Goal: Information Seeking & Learning: Get advice/opinions

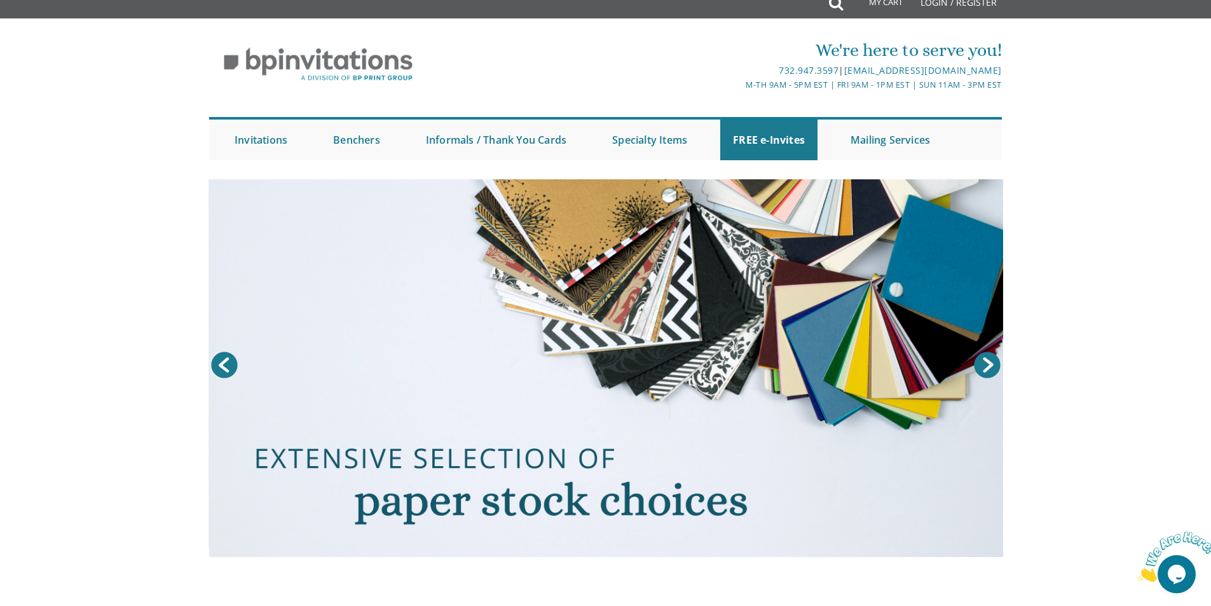
scroll to position [25, 0]
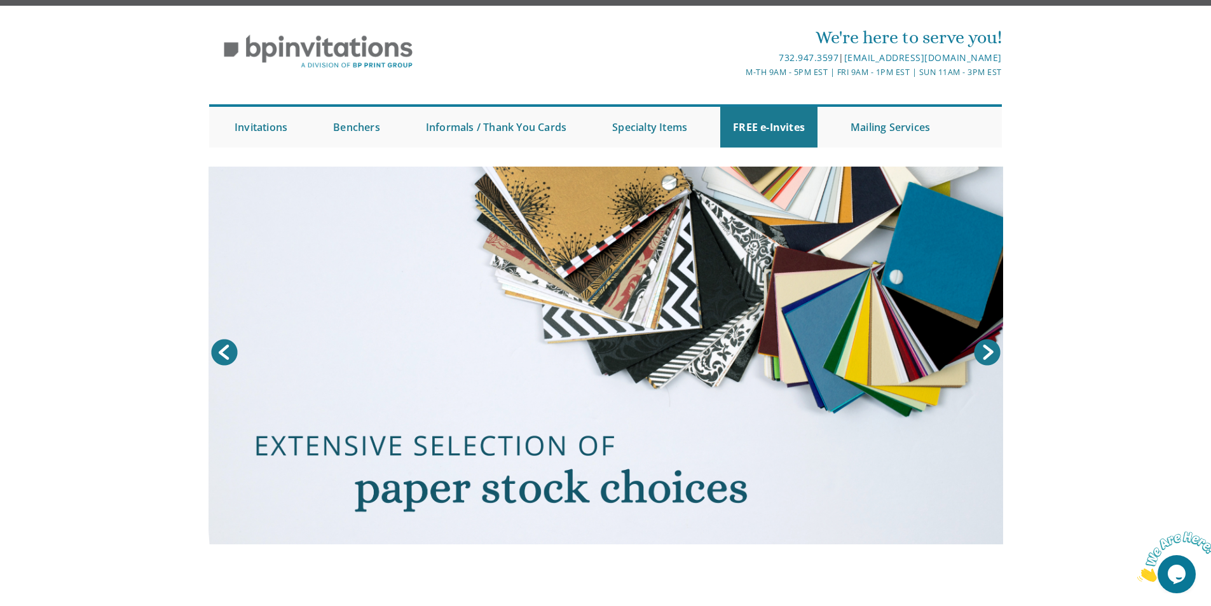
click at [1187, 582] on img at bounding box center [1176, 556] width 79 height 50
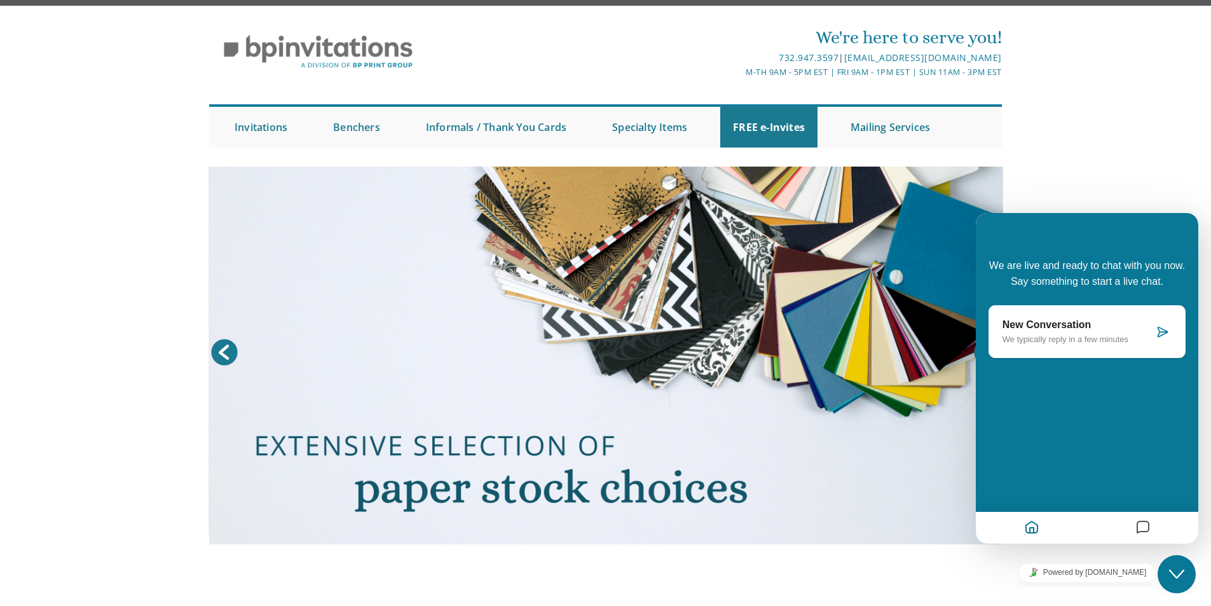
click at [1121, 318] on div "New Conversation We typically reply in a few minutes" at bounding box center [1086, 331] width 197 height 53
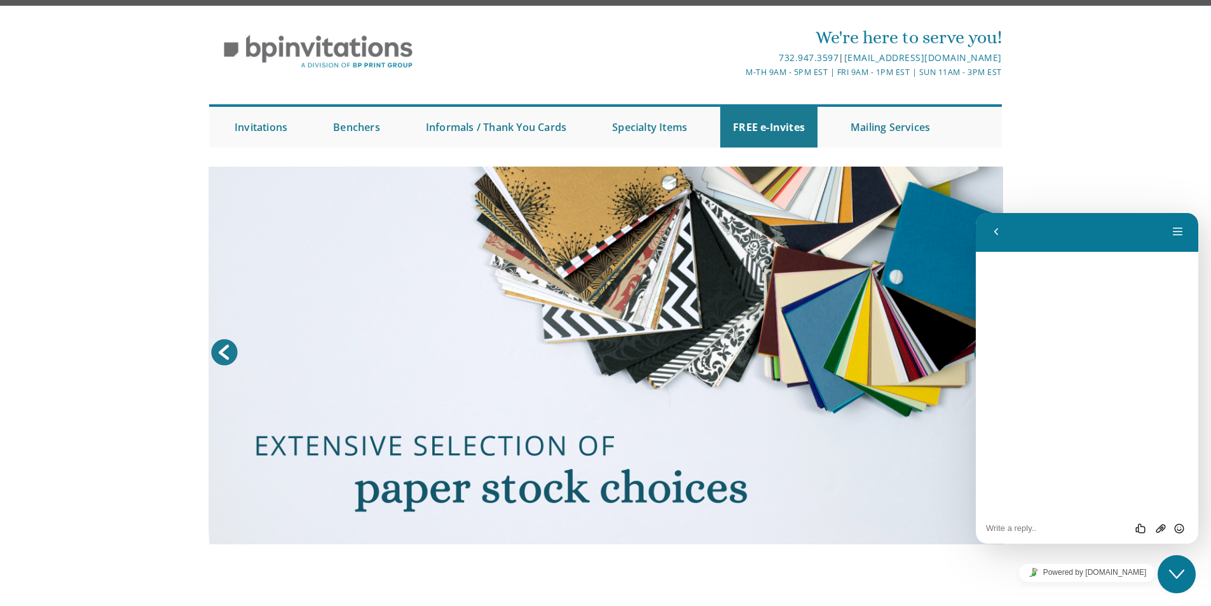
click at [1052, 530] on textarea at bounding box center [1087, 528] width 202 height 10
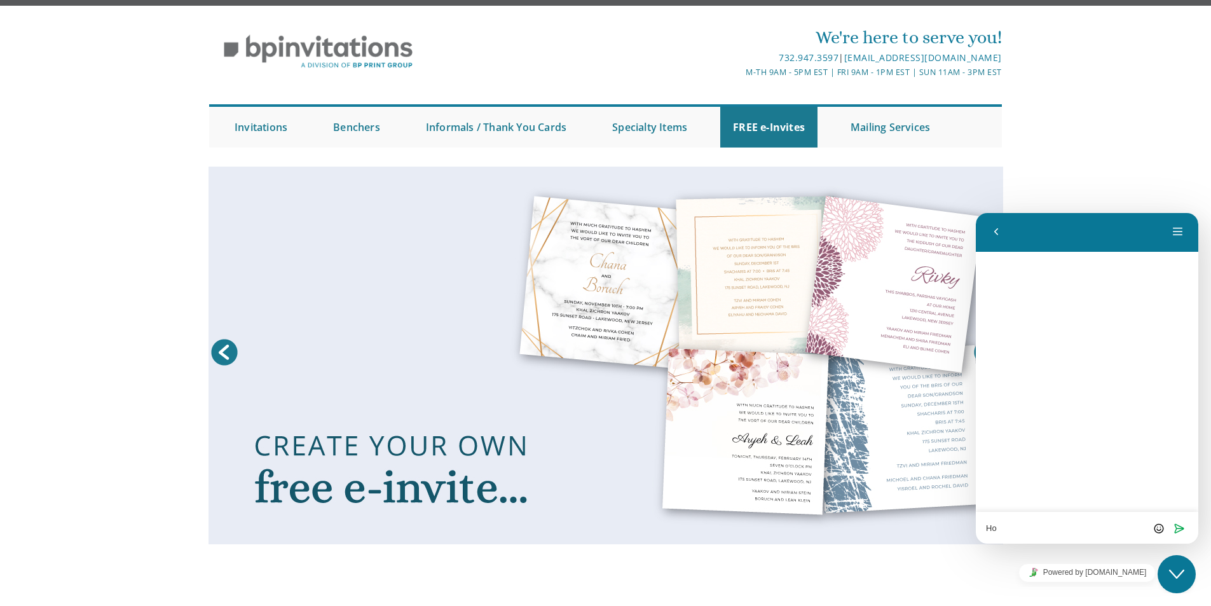
type textarea "H"
type textarea "Y"
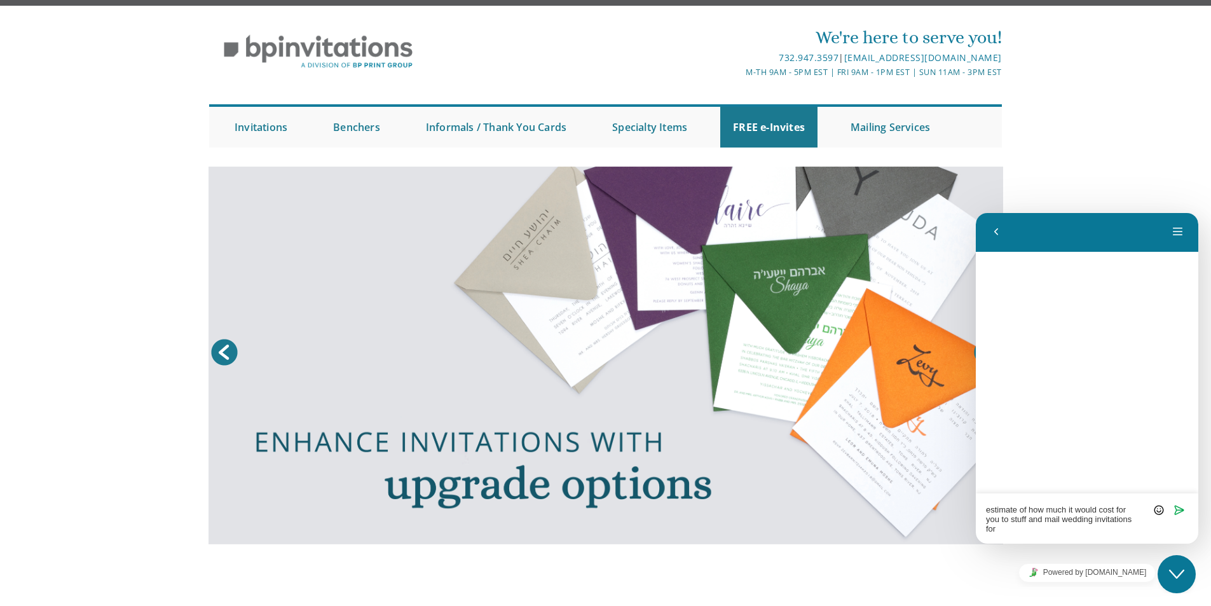
scroll to position [0, 0]
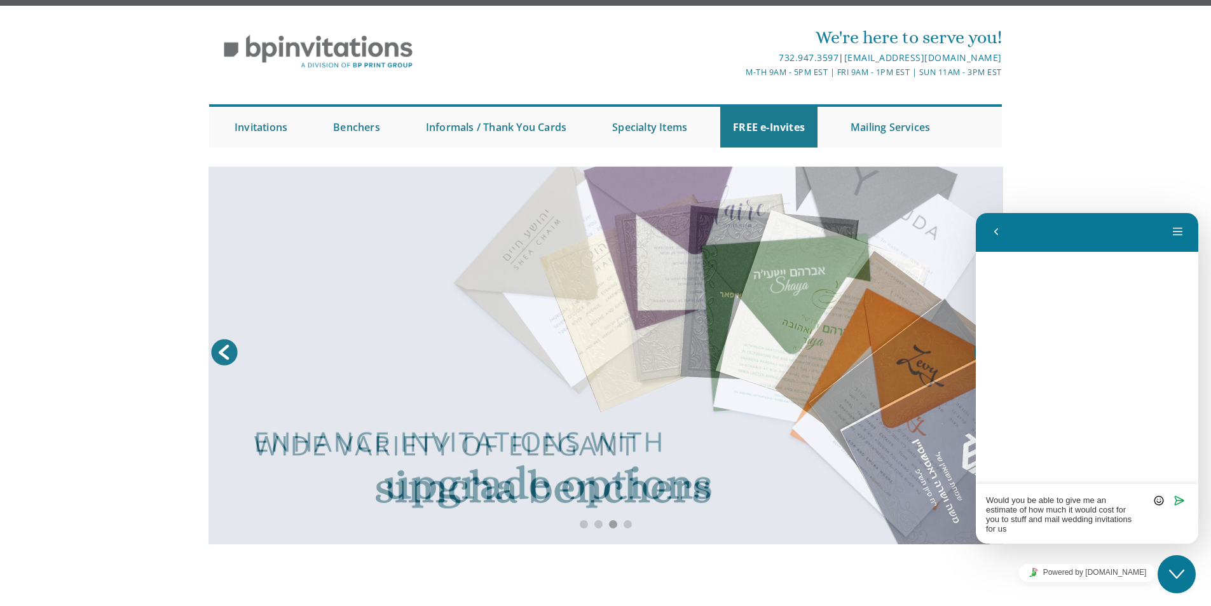
type textarea "Would you be able to give me an estimate of how much it would cost for you to s…"
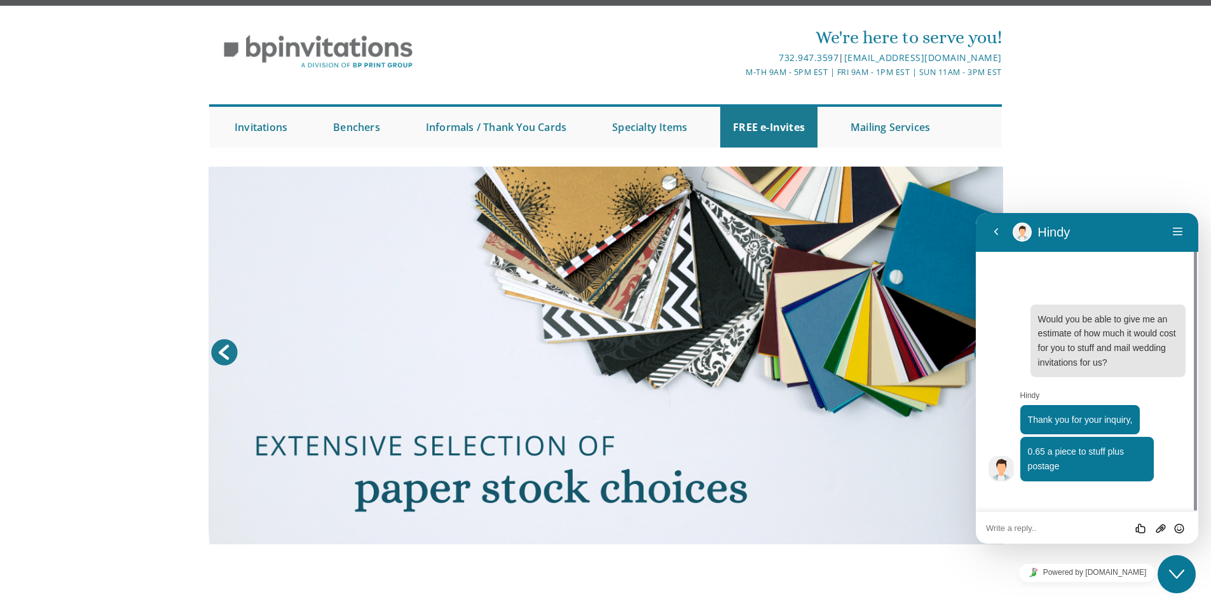
click at [1059, 526] on textarea at bounding box center [1087, 528] width 202 height 10
drag, startPoint x: 1073, startPoint y: 468, endPoint x: 1028, endPoint y: 447, distance: 50.0
click at [1028, 447] on p "0.65 a piece to stuff plus postage" at bounding box center [1087, 458] width 119 height 29
copy span "0.65 a piece to stuff plus postage"
click at [1020, 530] on textarea at bounding box center [1087, 528] width 202 height 10
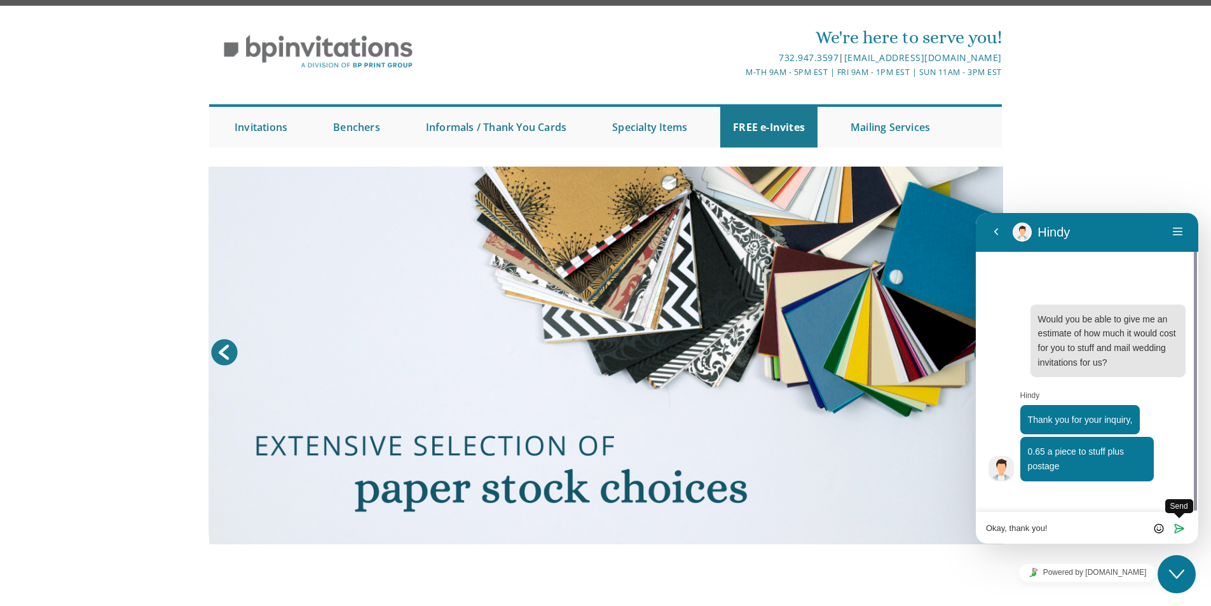
type textarea "Okay, thank you!"
click at [1179, 528] on icon "Send" at bounding box center [1178, 528] width 11 height 11
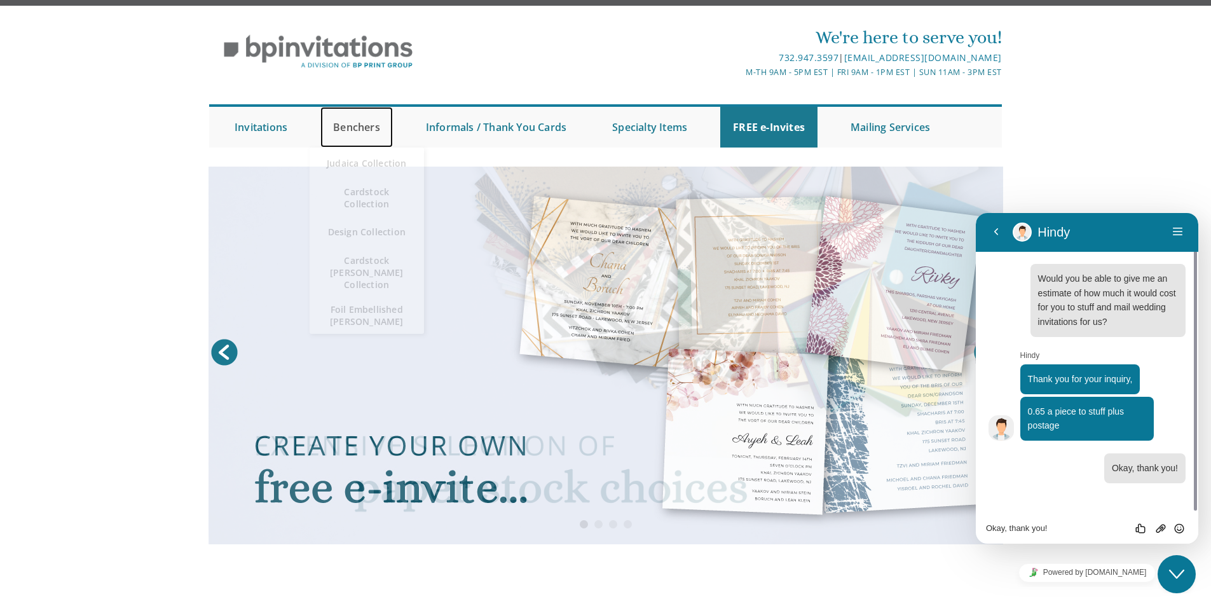
click at [372, 132] on link "Benchers" at bounding box center [356, 127] width 72 height 41
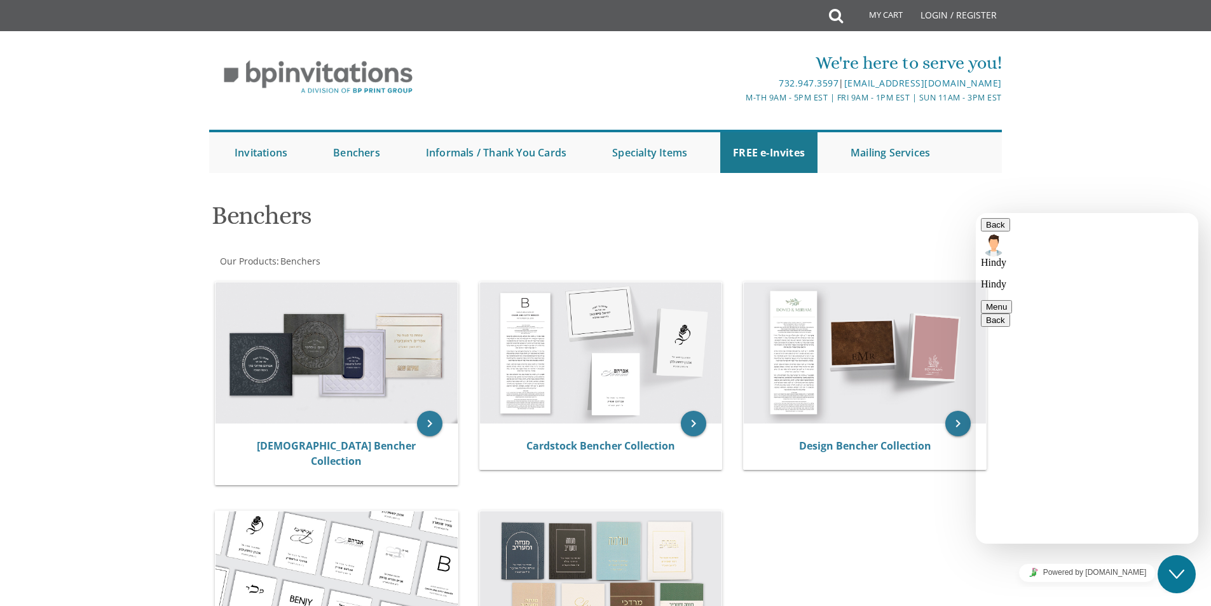
scroll to position [254, 0]
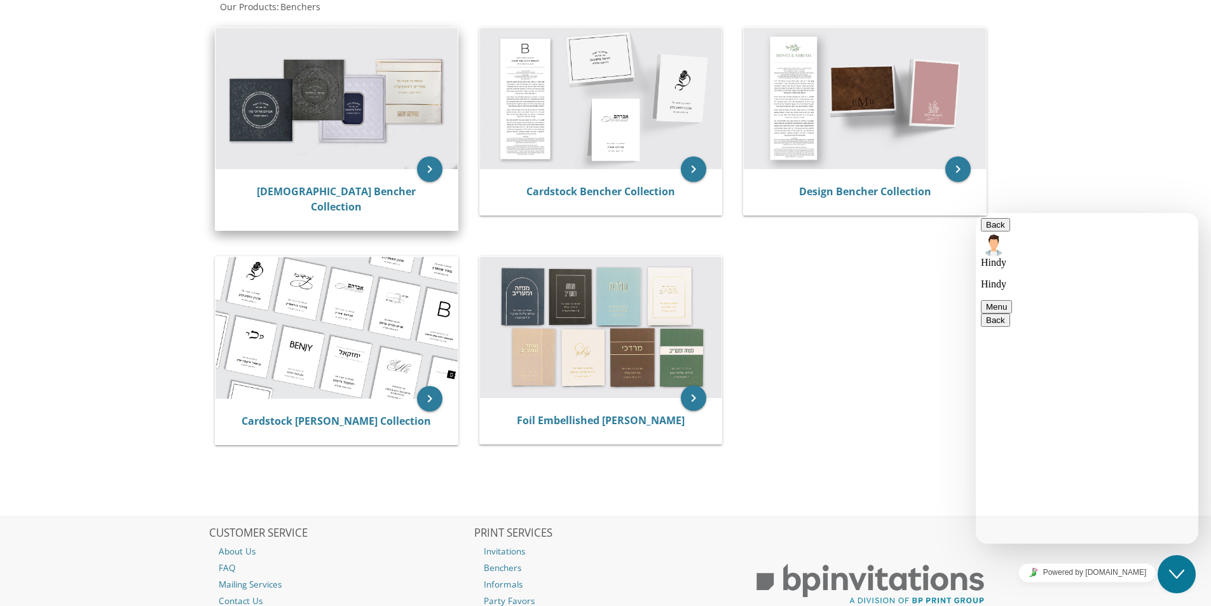
click at [388, 140] on img at bounding box center [336, 98] width 242 height 141
click at [432, 163] on icon "keyboard_arrow_right" at bounding box center [429, 168] width 25 height 25
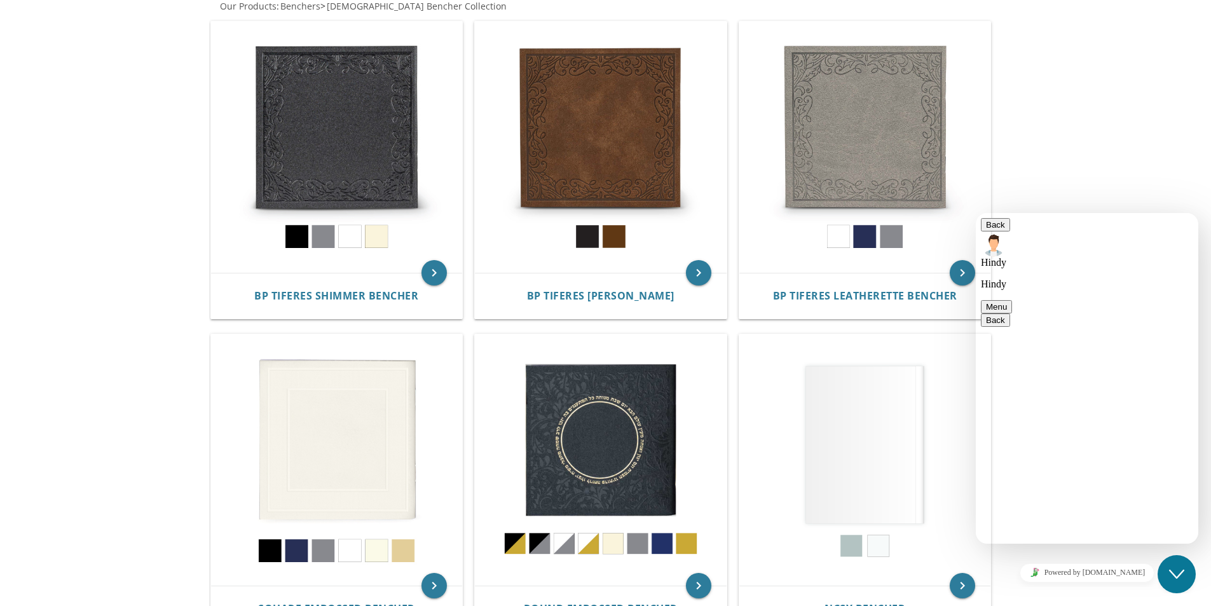
scroll to position [127, 0]
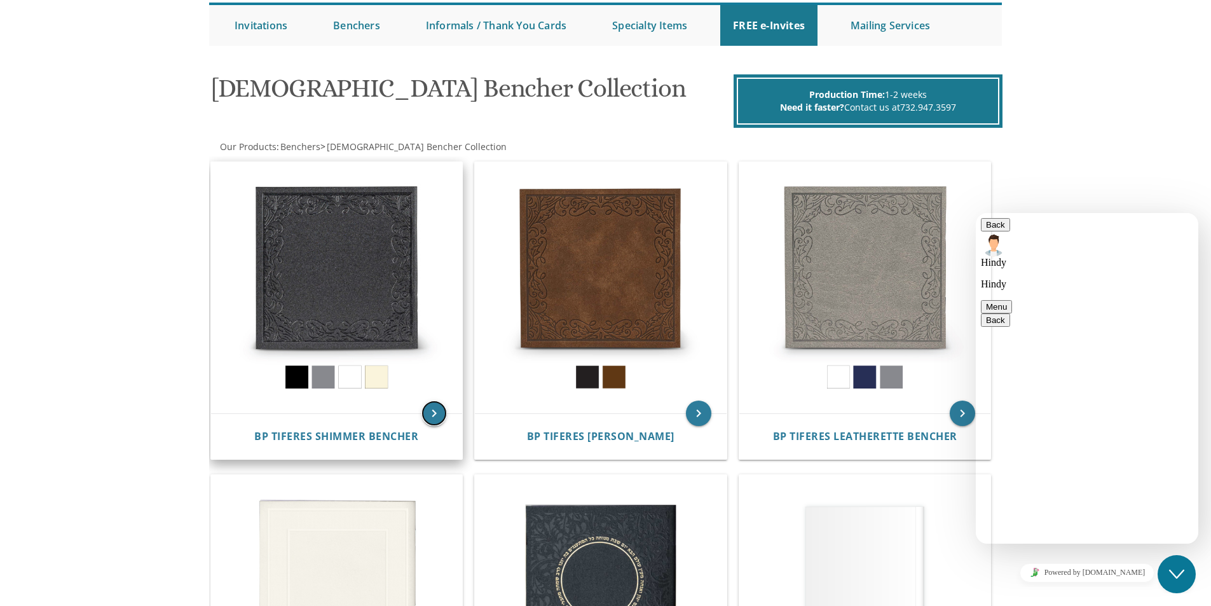
click at [434, 413] on icon "keyboard_arrow_right" at bounding box center [433, 412] width 25 height 25
click at [995, 228] on button "Back" at bounding box center [995, 224] width 29 height 13
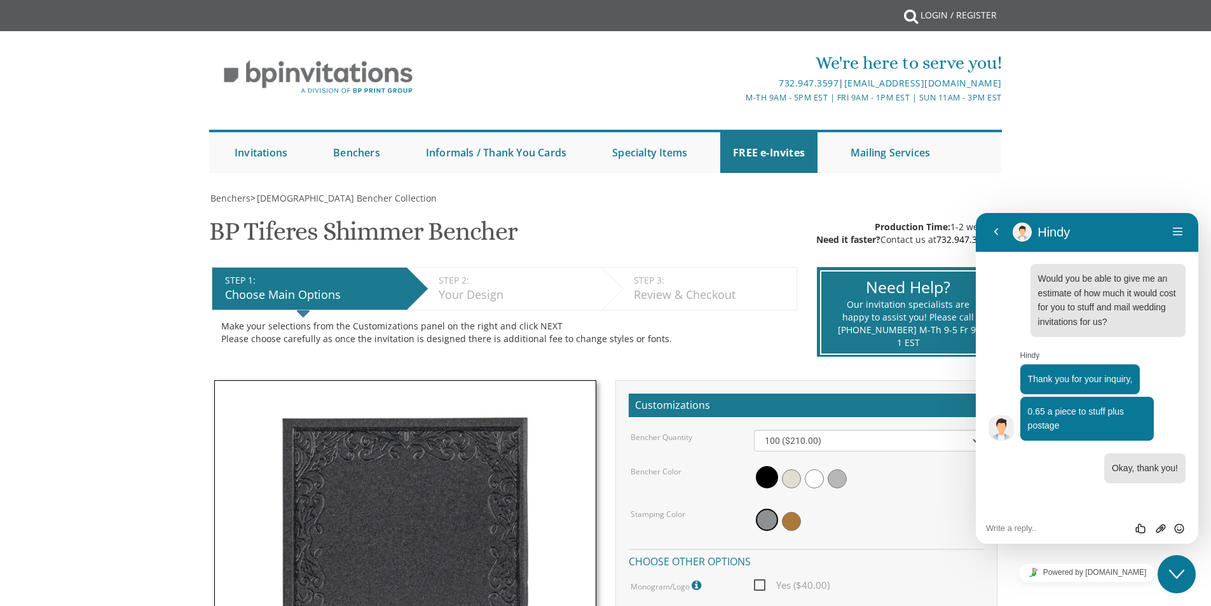
click at [1185, 586] on button "Close Chat This icon closes the chat window." at bounding box center [1177, 574] width 38 height 38
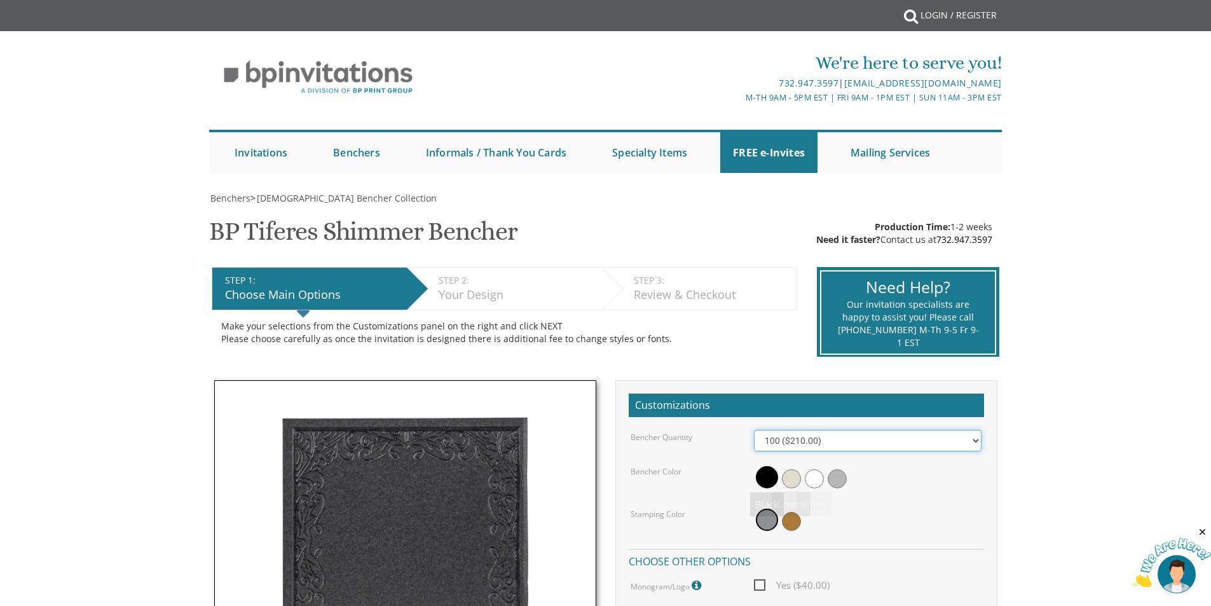
click at [773, 441] on select "100 ($210.00) 200 ($420.00) 300 ($630.00) 400 ($840.00) 500 ($1,050.00)" at bounding box center [868, 441] width 228 height 22
click at [1060, 467] on body "My Cart {{shoppingcart.totalQuantityDisplay}} Total: {{shoppingcart.subtotal}} …" at bounding box center [605, 615] width 1211 height 1230
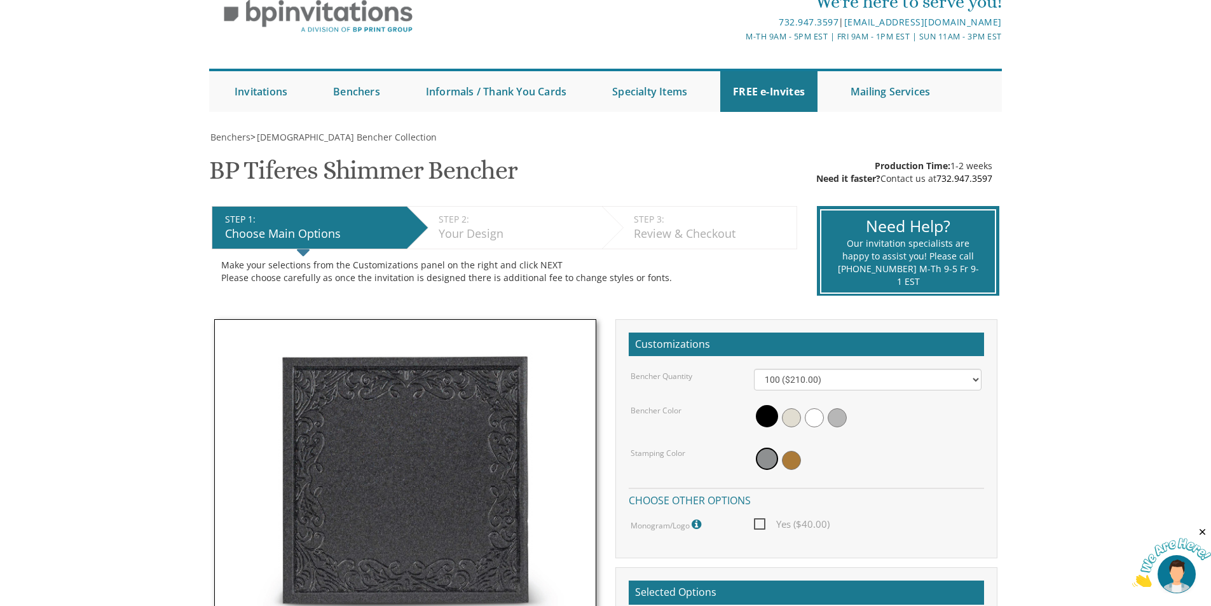
scroll to position [191, 0]
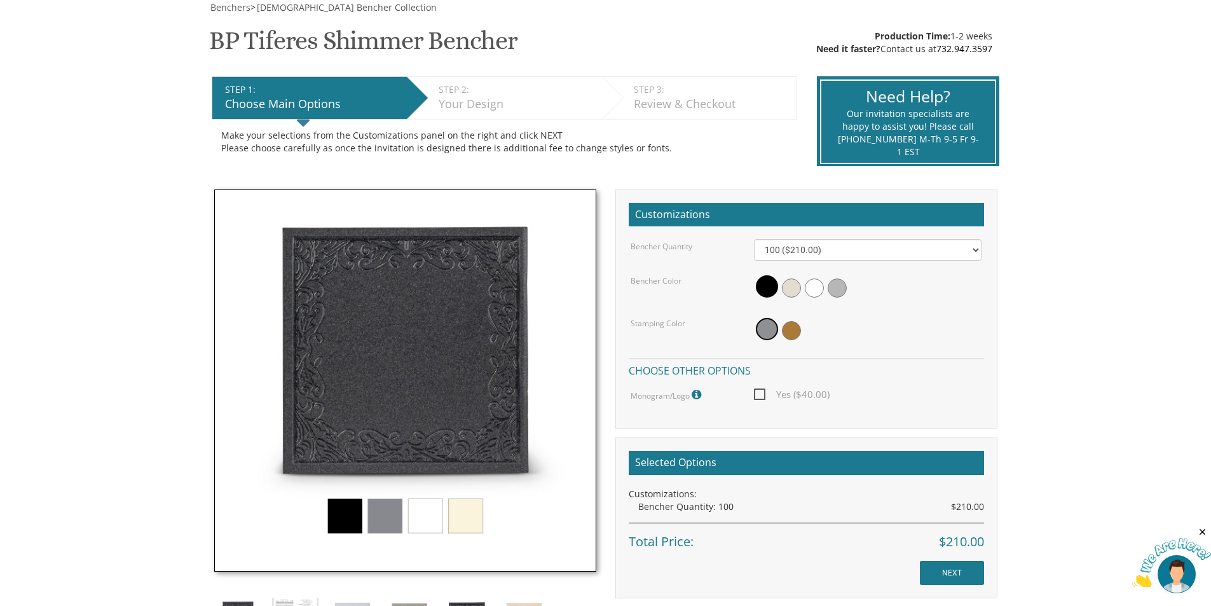
click at [788, 277] on div at bounding box center [868, 287] width 228 height 29
click at [787, 285] on span at bounding box center [791, 287] width 19 height 19
click at [793, 338] on span at bounding box center [791, 330] width 19 height 19
drag, startPoint x: 750, startPoint y: 325, endPoint x: 759, endPoint y: 325, distance: 8.9
click at [753, 325] on div at bounding box center [867, 330] width 247 height 29
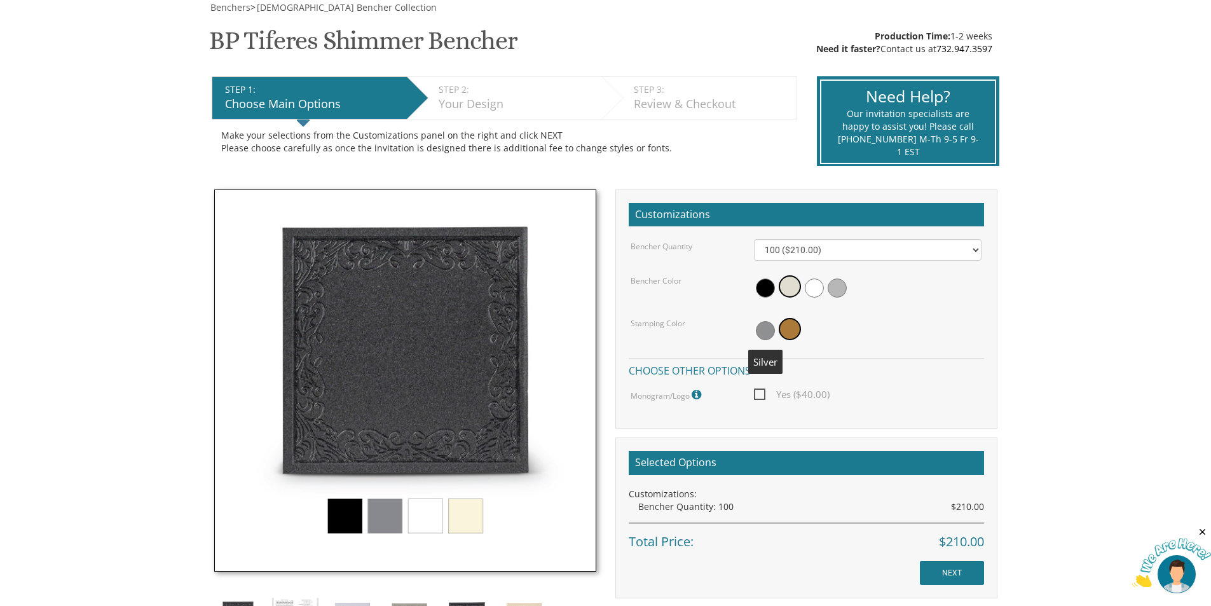
click at [764, 325] on span at bounding box center [765, 330] width 19 height 19
click at [791, 327] on span at bounding box center [791, 330] width 19 height 19
click at [815, 293] on span at bounding box center [814, 287] width 19 height 19
click at [840, 292] on span at bounding box center [837, 287] width 19 height 19
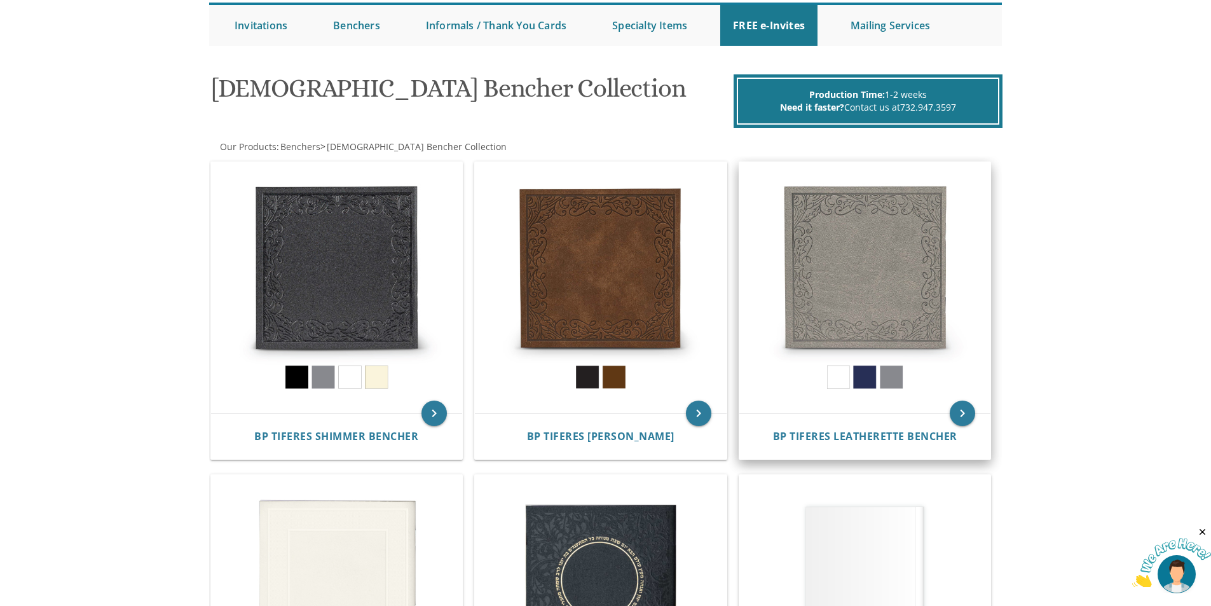
click at [903, 261] on img at bounding box center [865, 288] width 252 height 252
click at [884, 271] on img at bounding box center [865, 288] width 252 height 252
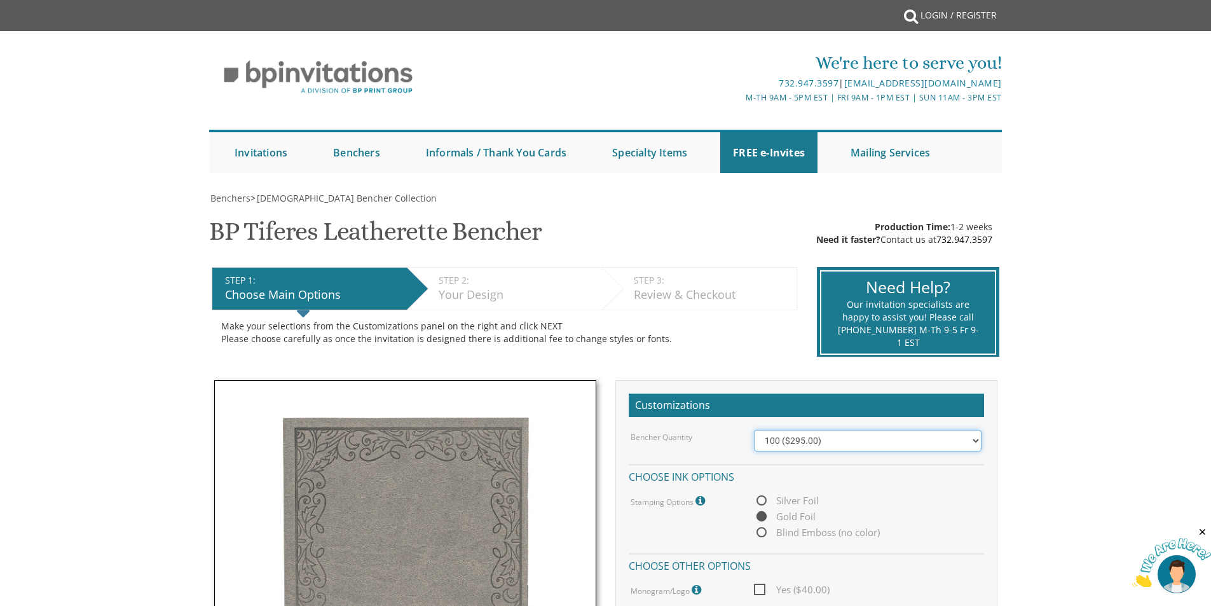
click at [821, 437] on select "100 ($295.00) 200 ($590.00) 300 ($885.00) 400 ($1,180.00) 500 ($1,475.00)" at bounding box center [868, 441] width 228 height 22
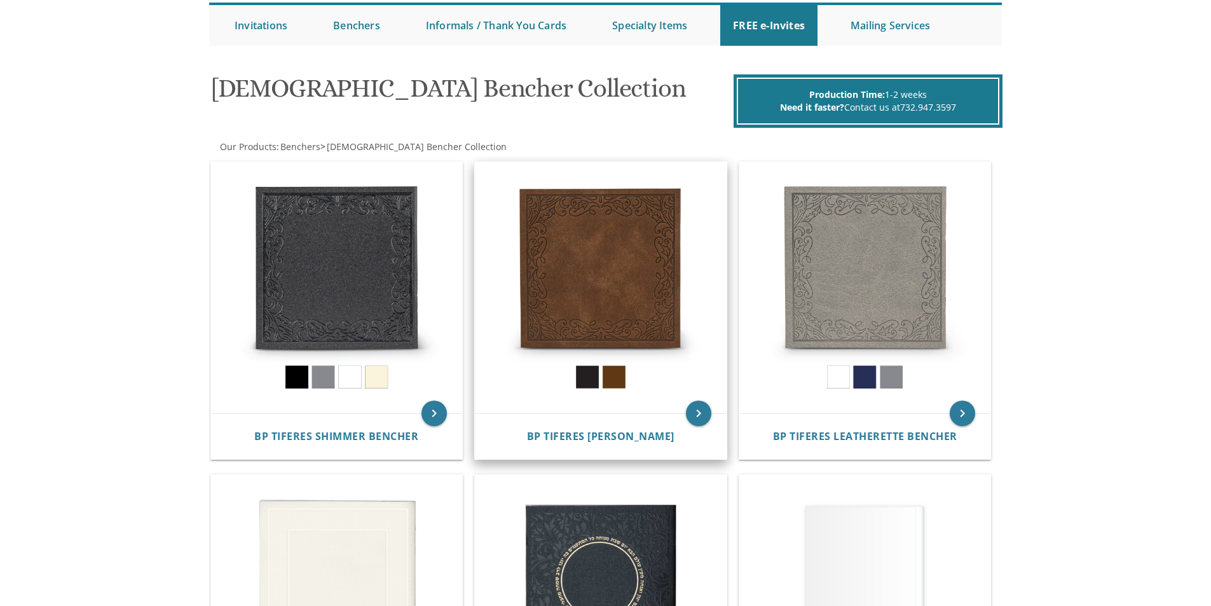
click at [653, 313] on img at bounding box center [601, 288] width 252 height 252
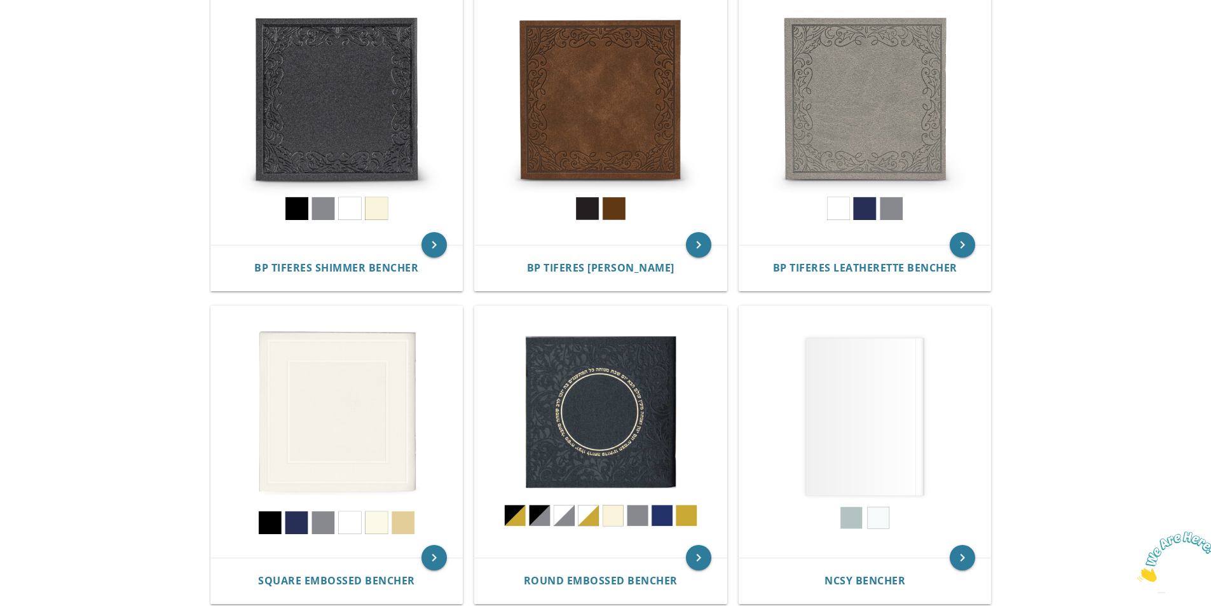
scroll to position [318, 0]
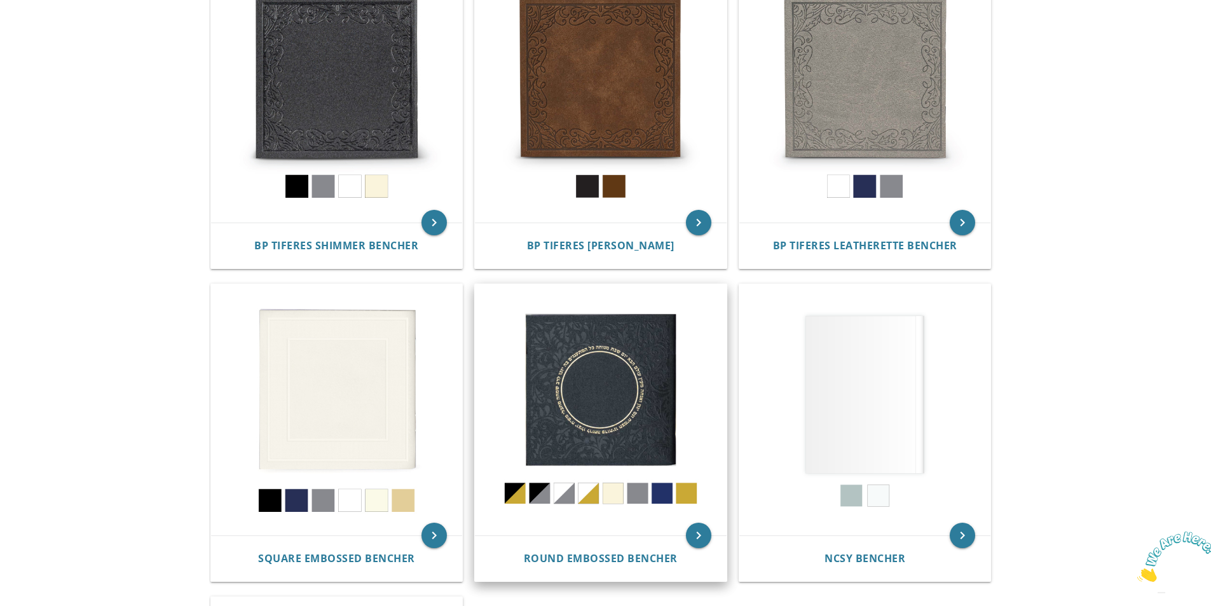
click at [669, 367] on img at bounding box center [601, 410] width 252 height 252
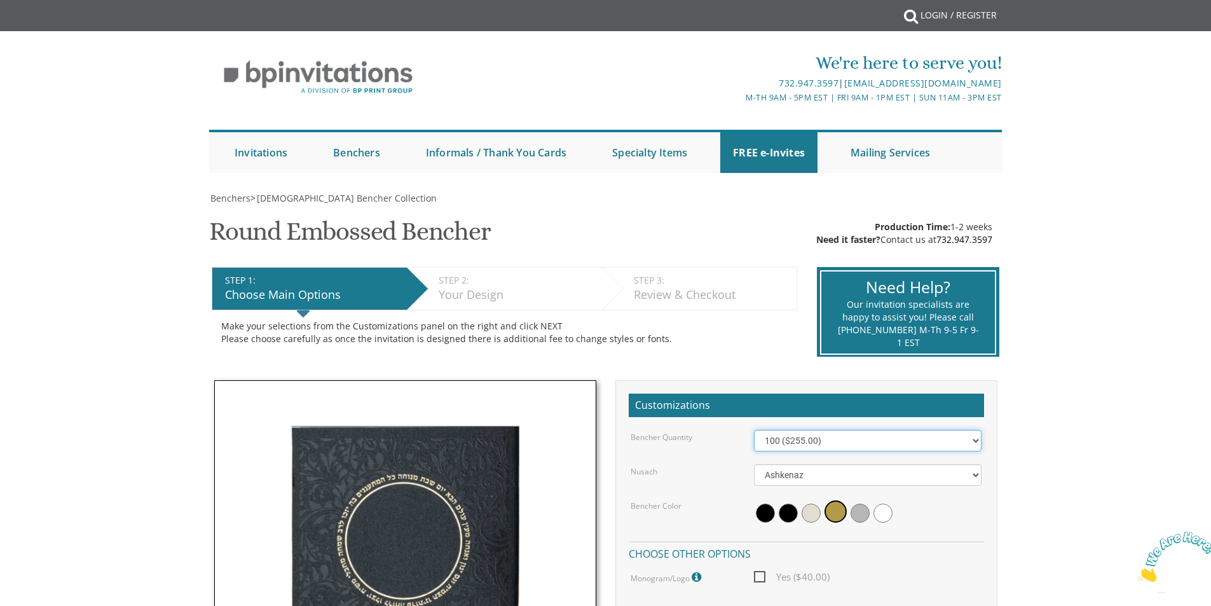
click at [773, 441] on select "100 ($255.00) 200 ($510.00) 300 ($765.00) 400 ($1,020.00) 500 ($1,275.00)" at bounding box center [868, 441] width 228 height 22
click at [820, 481] on select "Ashkenaz Edut Mizrach" at bounding box center [868, 475] width 228 height 22
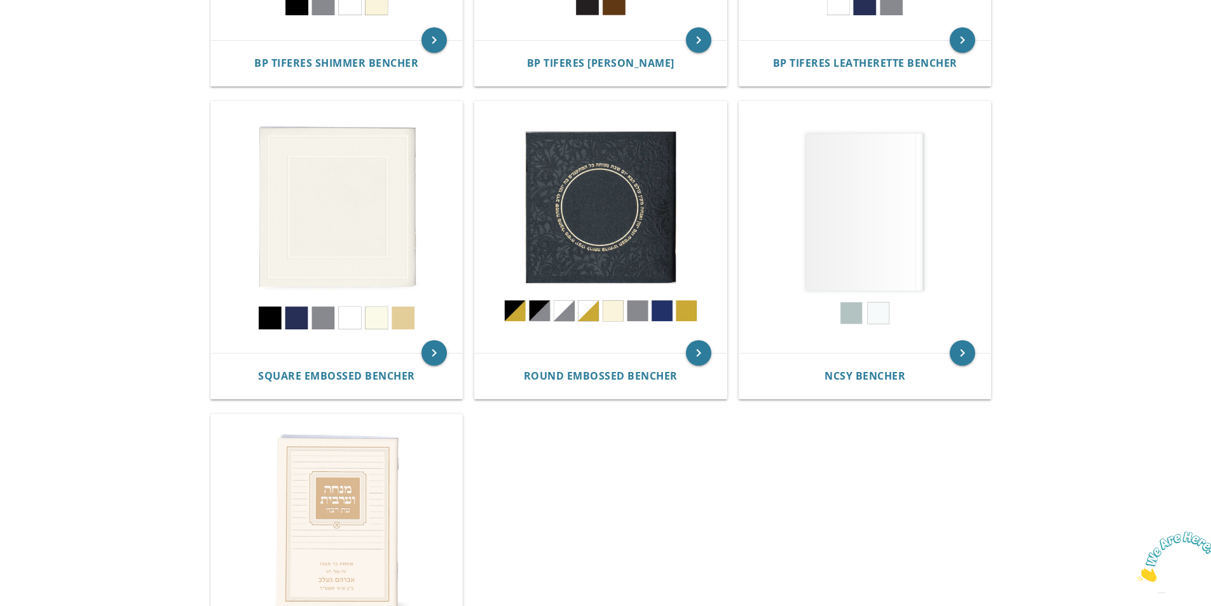
scroll to position [509, 0]
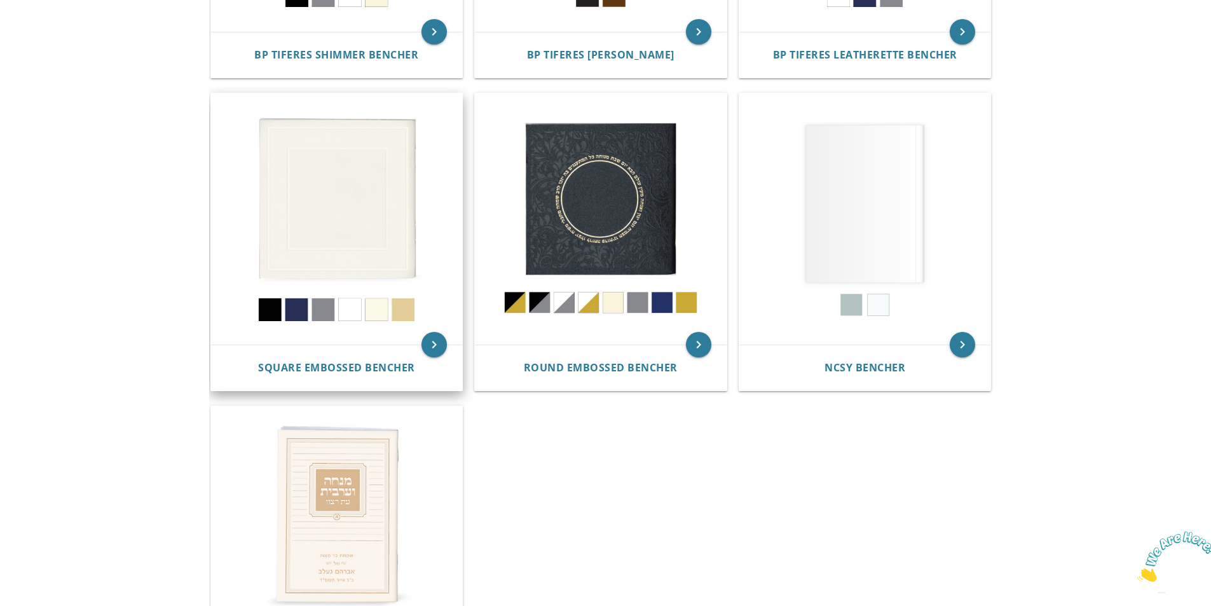
click at [327, 184] on img at bounding box center [337, 219] width 252 height 252
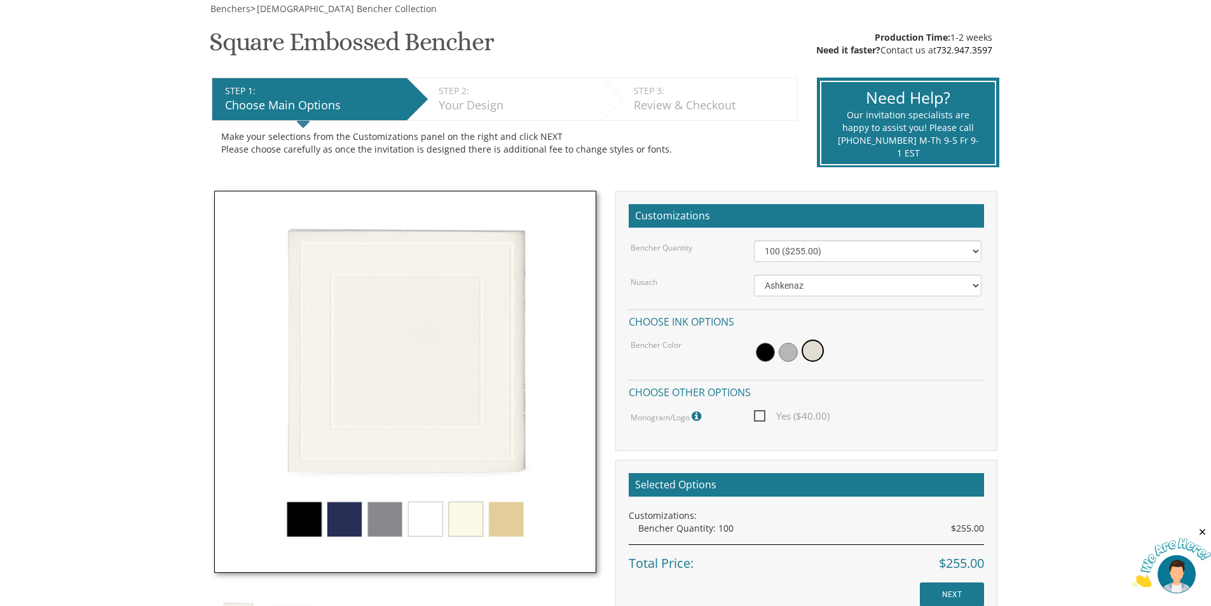
scroll to position [191, 0]
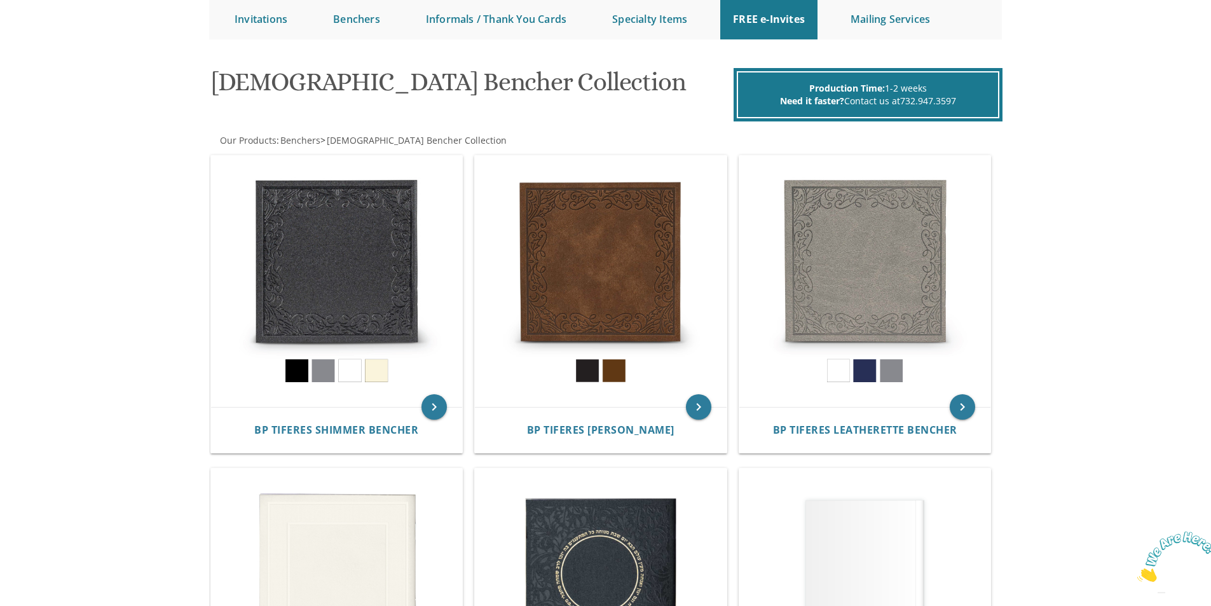
scroll to position [127, 0]
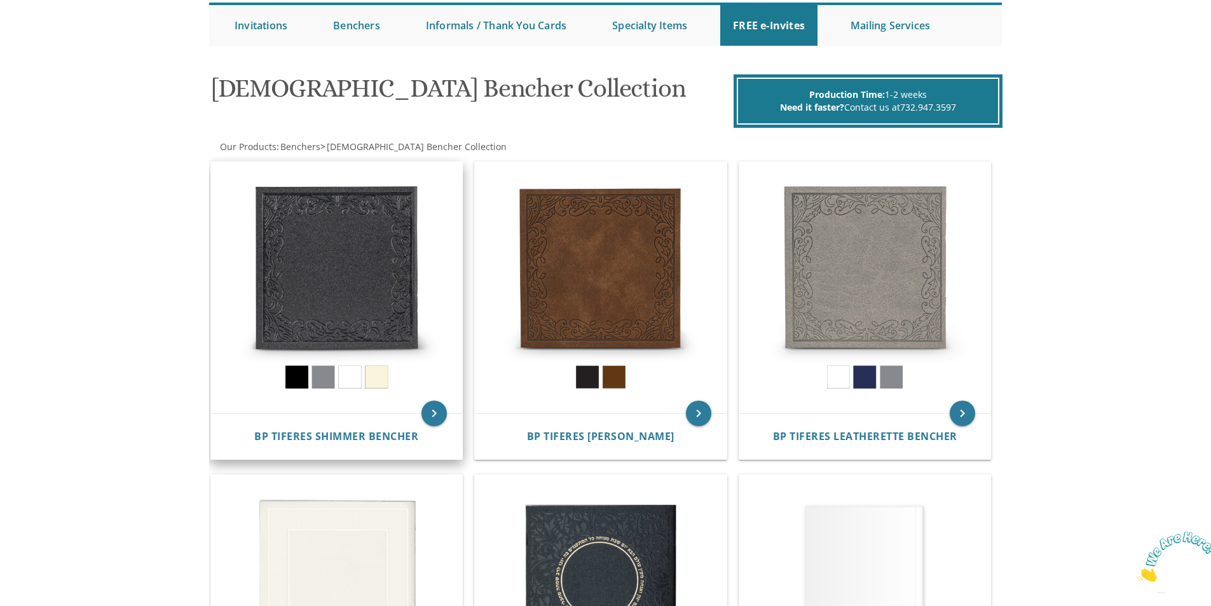
click at [349, 292] on img at bounding box center [337, 288] width 252 height 252
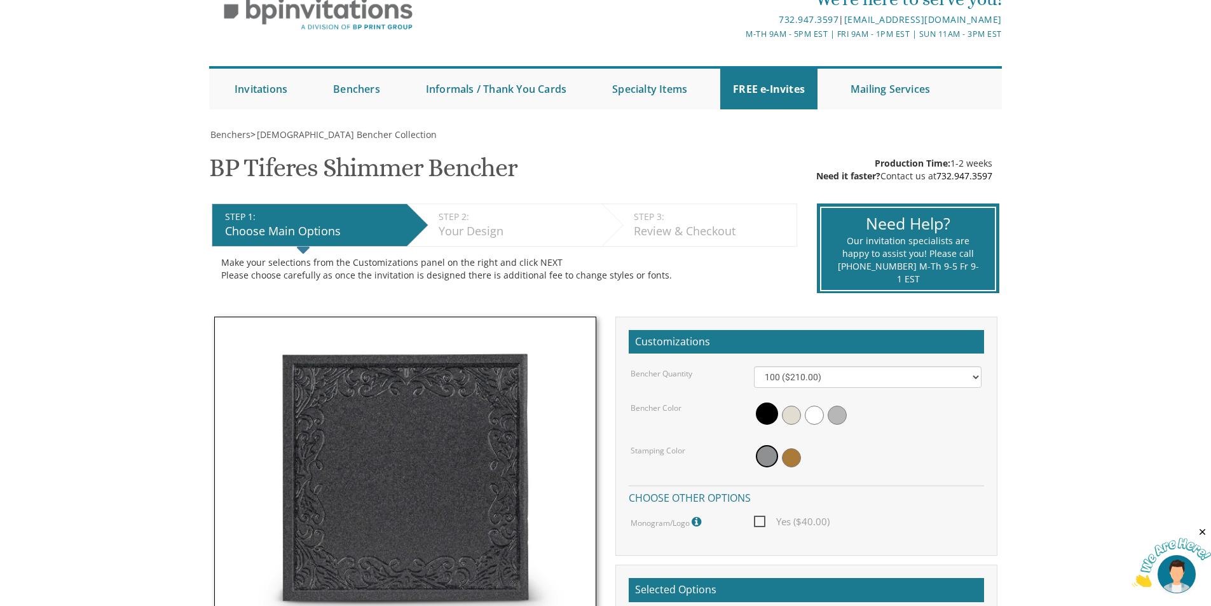
click at [1184, 574] on img at bounding box center [1171, 563] width 79 height 50
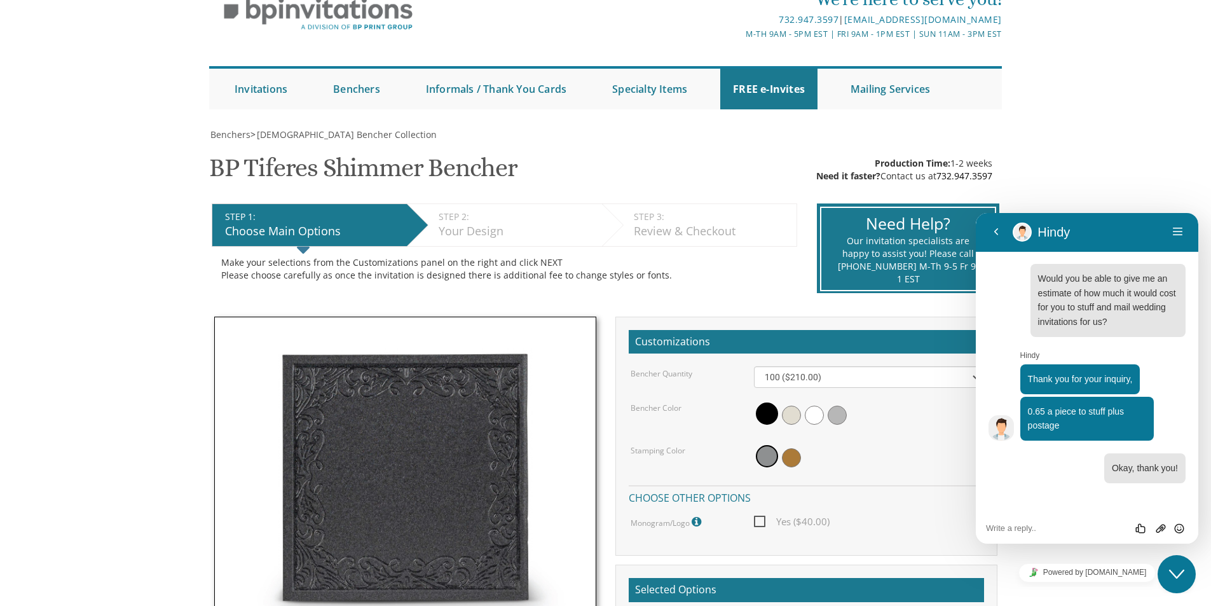
click at [1020, 512] on div "Rate this chat Upload File Insert emoji" at bounding box center [1087, 528] width 222 height 32
click at [1037, 531] on textarea at bounding box center [1087, 528] width 202 height 10
type textarea "Also, is the Tiferes Shimmer Bencher, the regular paper cover one?"
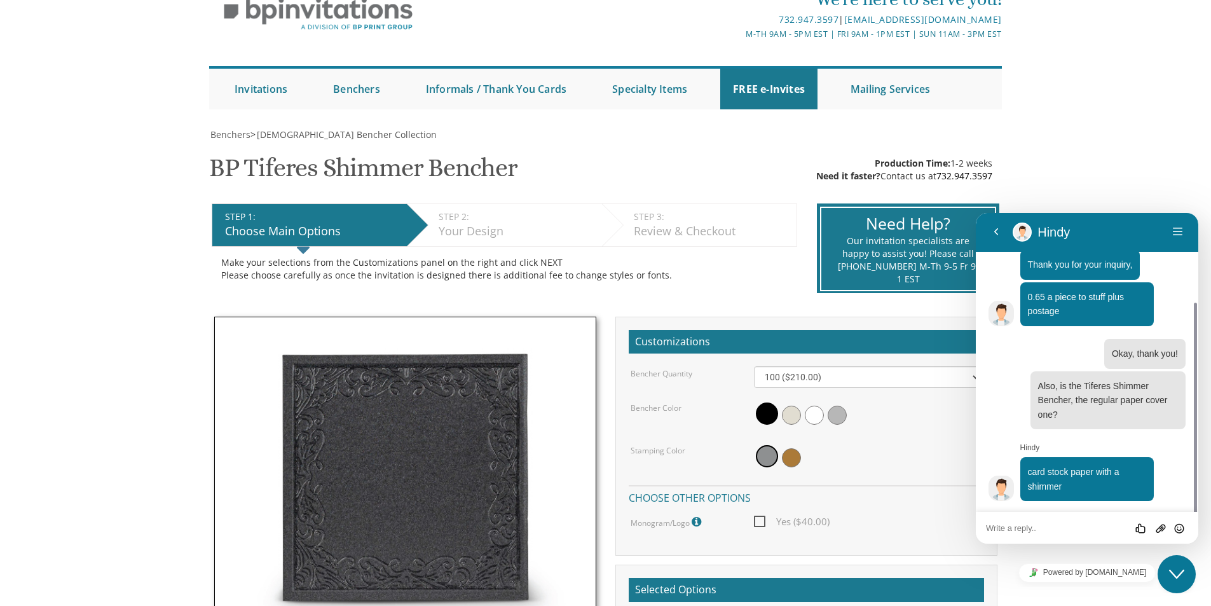
scroll to position [114, 0]
click at [1105, 536] on div "Rate this chat Upload File Insert emoji" at bounding box center [1087, 528] width 222 height 32
click at [1055, 522] on div "Rate this chat Upload File Insert emoji" at bounding box center [1087, 527] width 202 height 11
click at [1039, 528] on textarea at bounding box center [1087, 528] width 202 height 10
type textarea "Ok thanks"
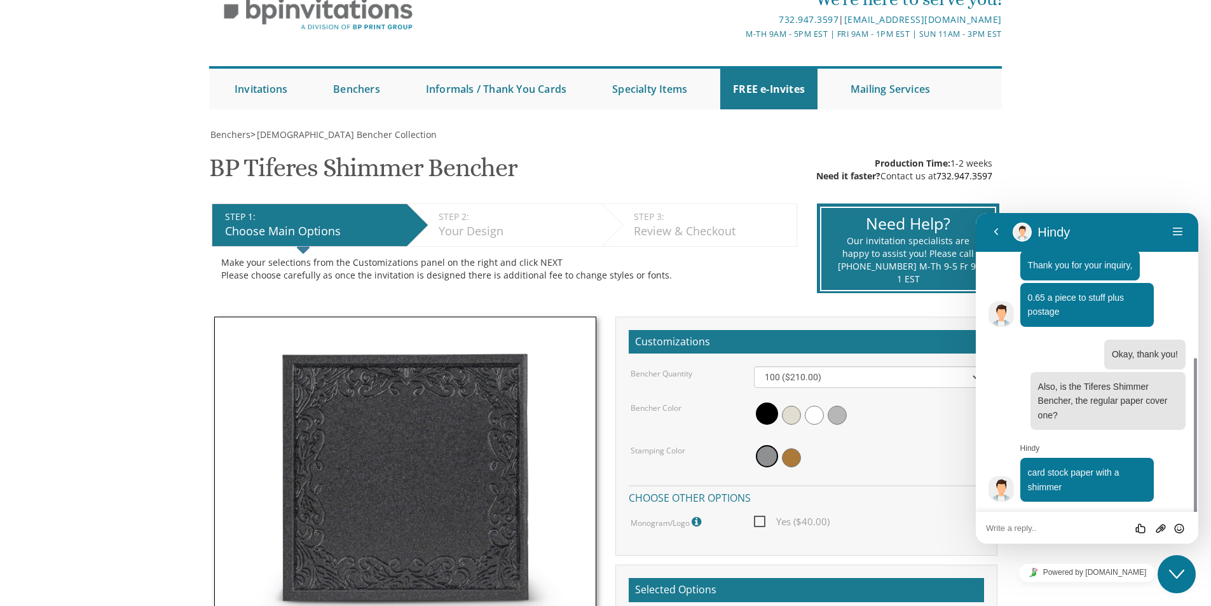
scroll to position [156, 0]
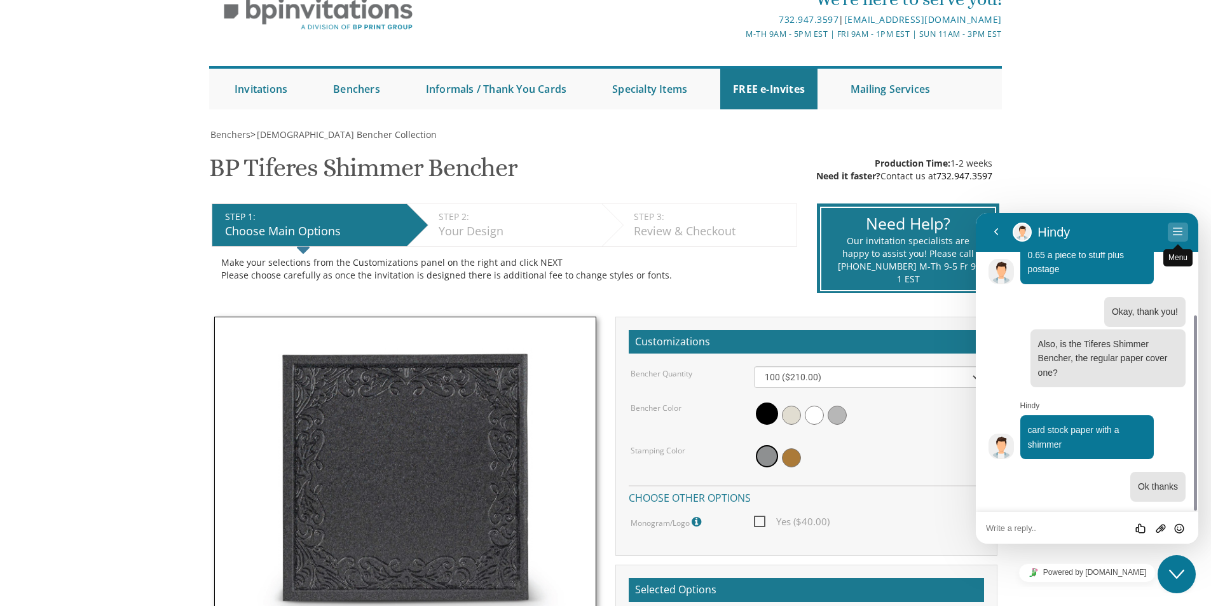
click at [1180, 229] on button "Menu" at bounding box center [1178, 231] width 20 height 19
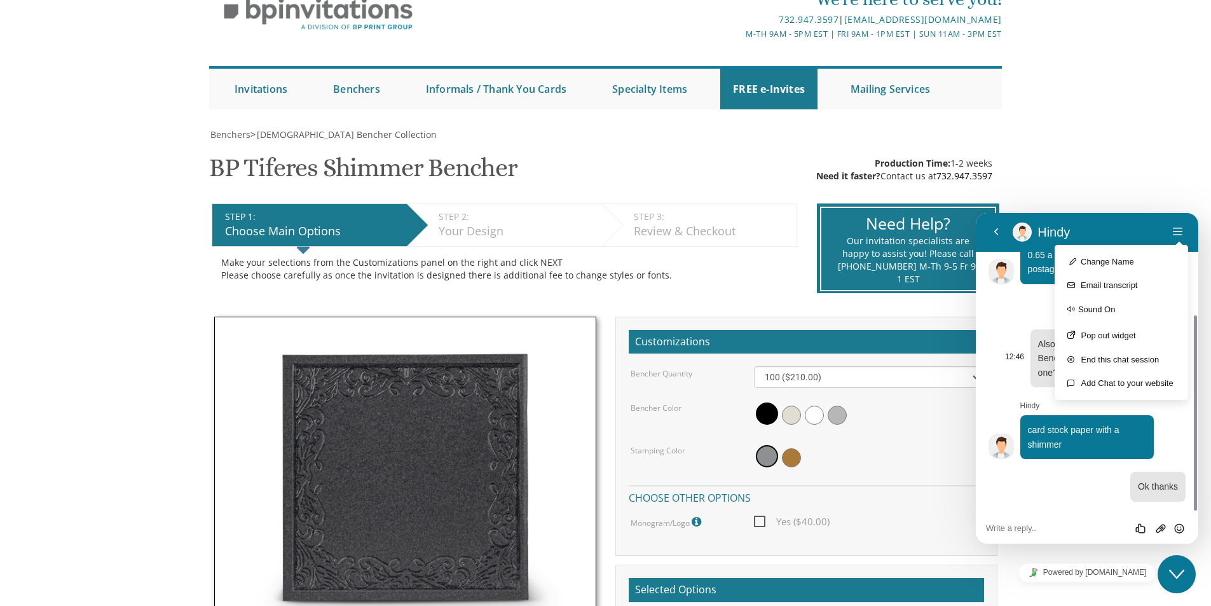
click at [1002, 353] on div "12:46" at bounding box center [1011, 357] width 25 height 11
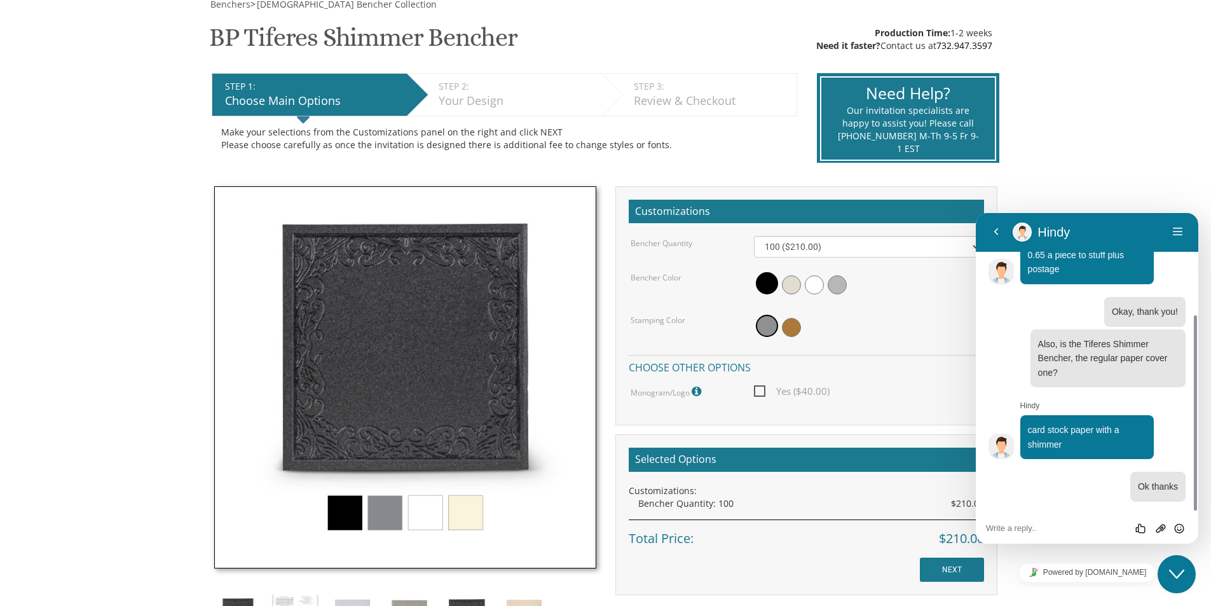
scroll to position [254, 0]
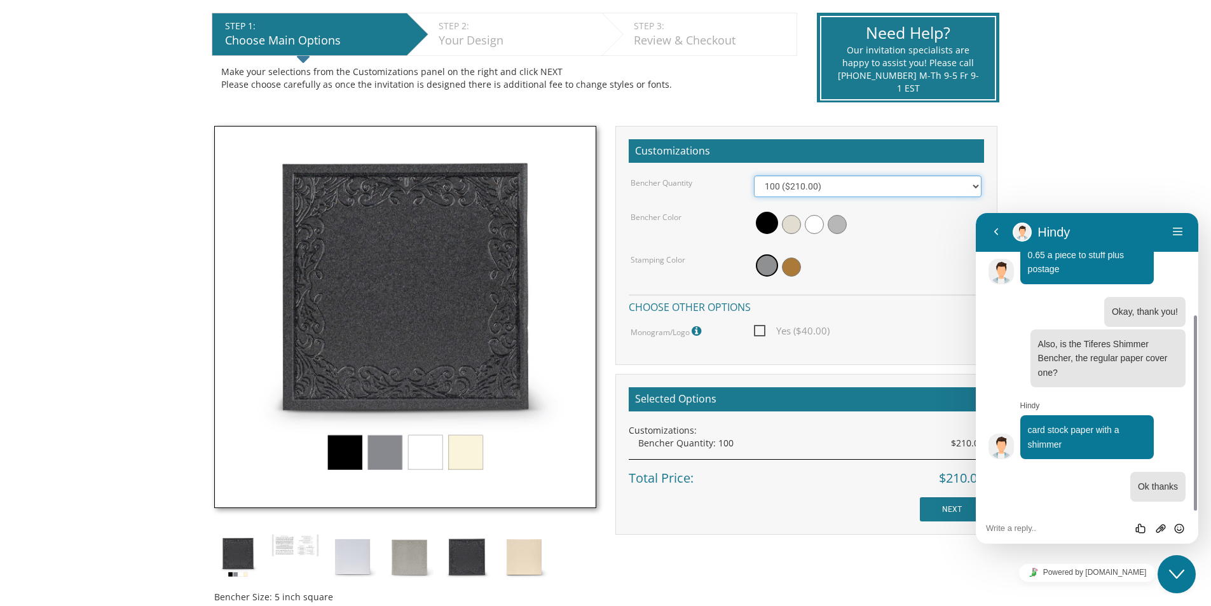
click at [832, 186] on select "100 ($210.00) 200 ($420.00) 300 ($630.00) 400 ($840.00) 500 ($1,050.00)" at bounding box center [868, 186] width 228 height 22
click at [640, 261] on label "Stamping Color" at bounding box center [658, 259] width 55 height 11
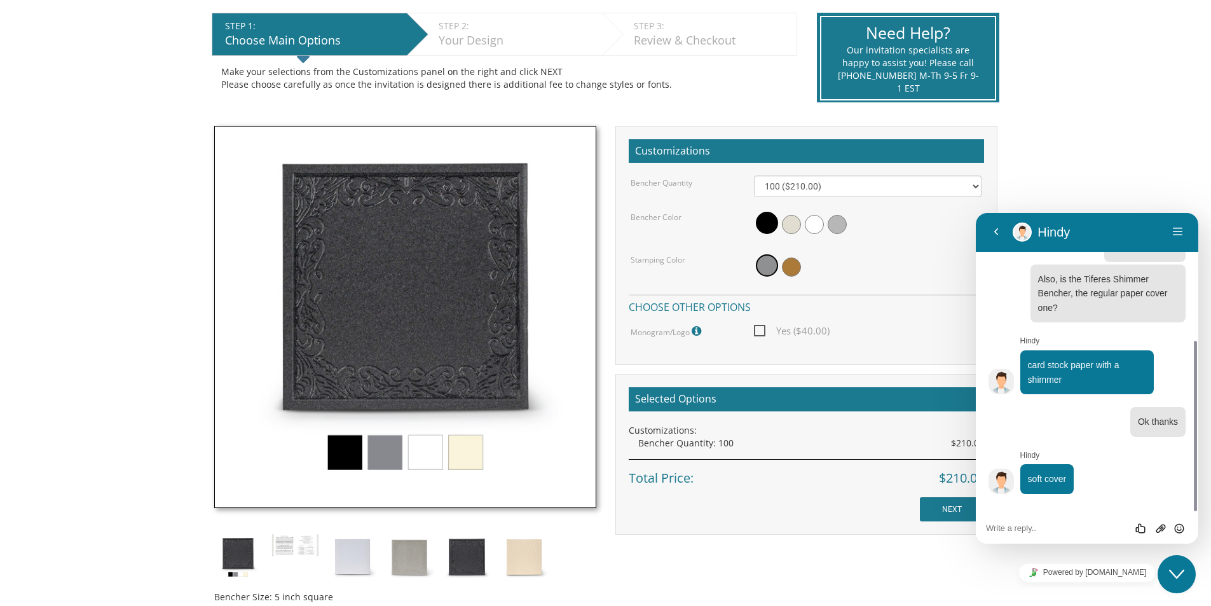
scroll to position [214, 0]
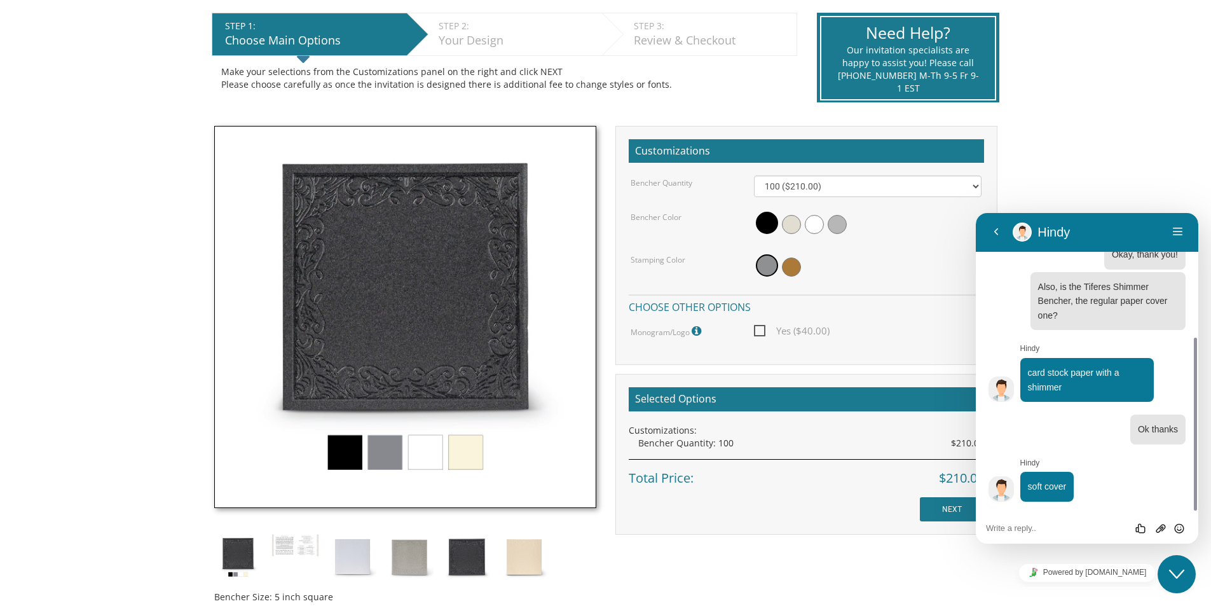
click at [1060, 531] on textarea at bounding box center [1087, 528] width 202 height 10
drag, startPoint x: 1077, startPoint y: 368, endPoint x: 1091, endPoint y: 376, distance: 15.7
click at [1091, 376] on span "card stock paper with a shimmer" at bounding box center [1074, 379] width 92 height 25
click at [1171, 577] on icon "Close Chat This icon closes the chat window." at bounding box center [1176, 573] width 15 height 15
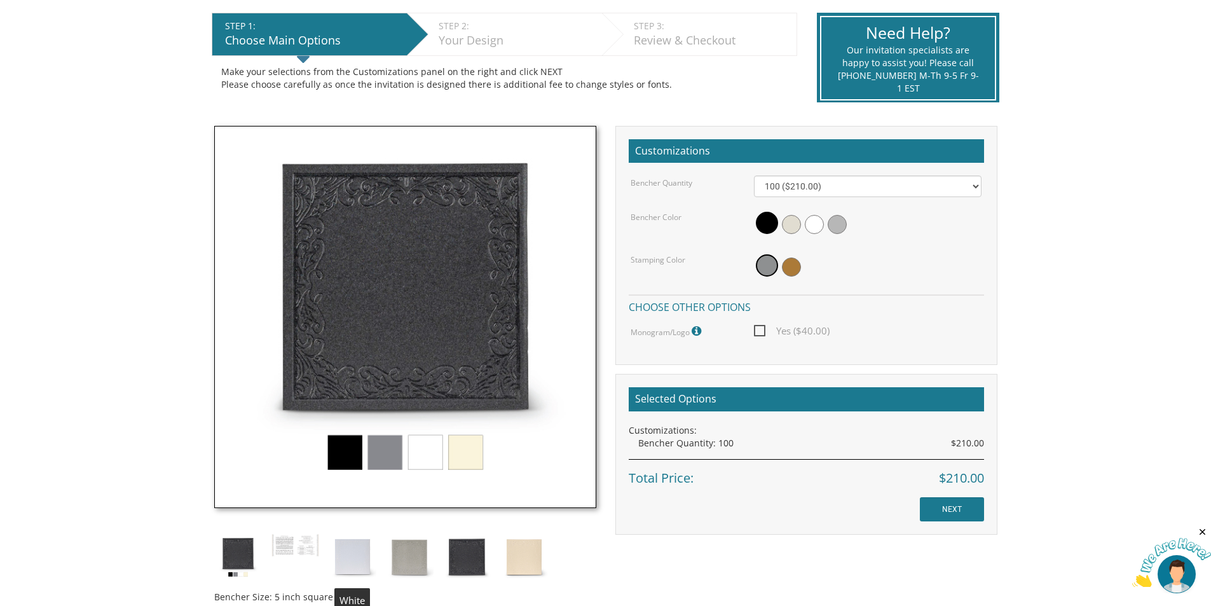
click at [346, 559] on img at bounding box center [353, 557] width 48 height 48
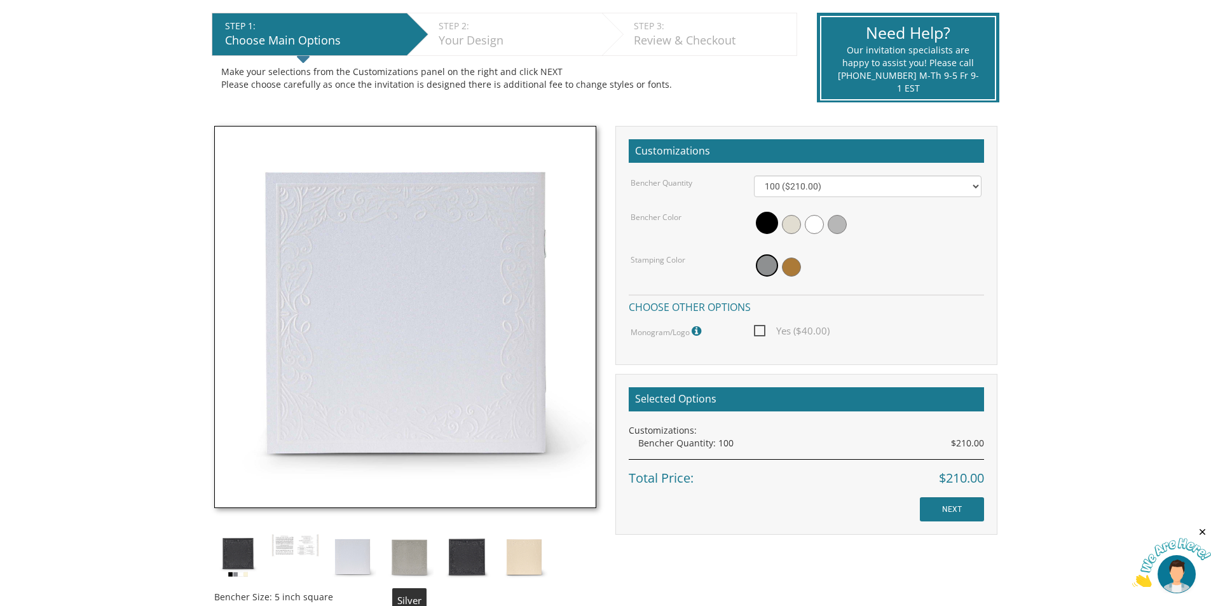
click at [417, 561] on img at bounding box center [410, 557] width 48 height 48
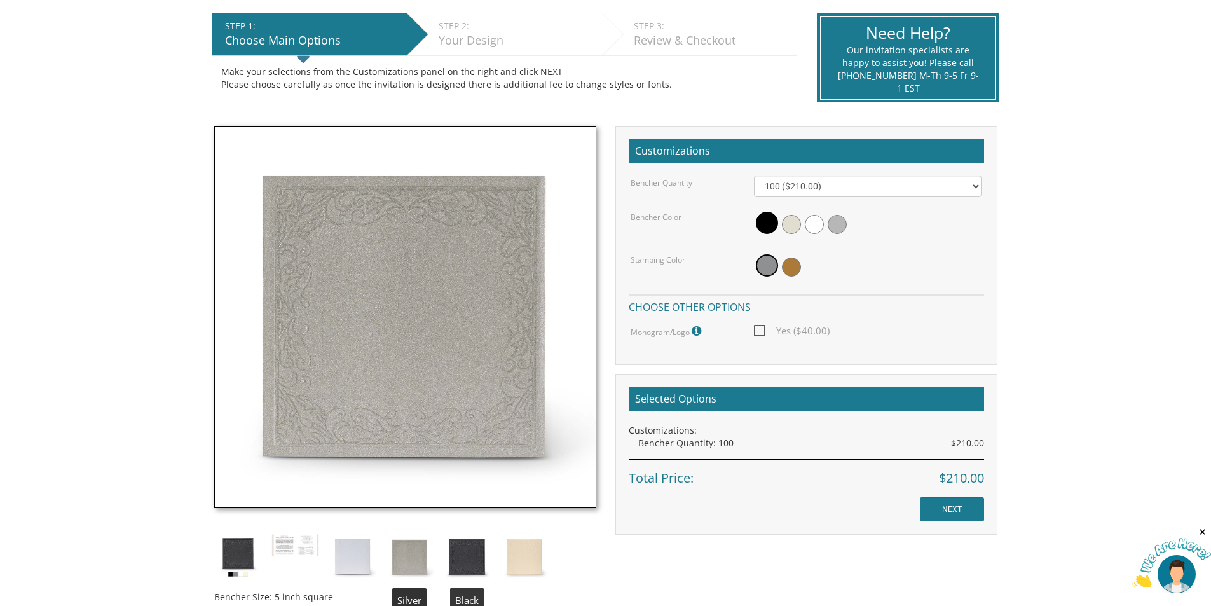
click at [449, 552] on img at bounding box center [467, 557] width 48 height 48
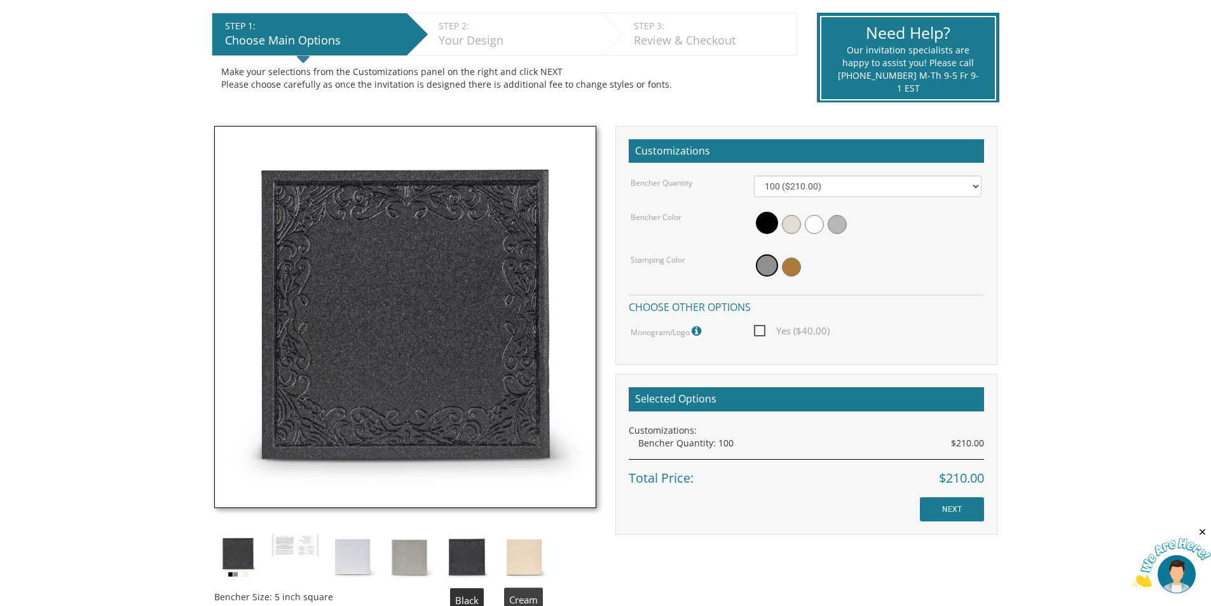
click at [522, 539] on img at bounding box center [524, 557] width 48 height 48
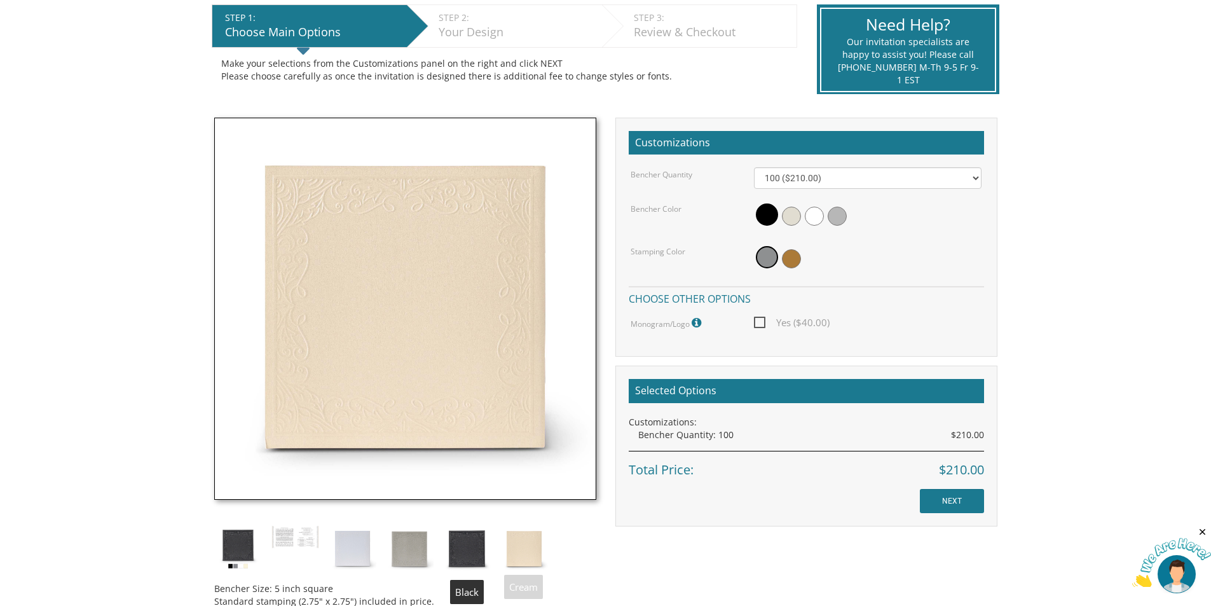
scroll to position [381, 0]
